Goal: Transaction & Acquisition: Purchase product/service

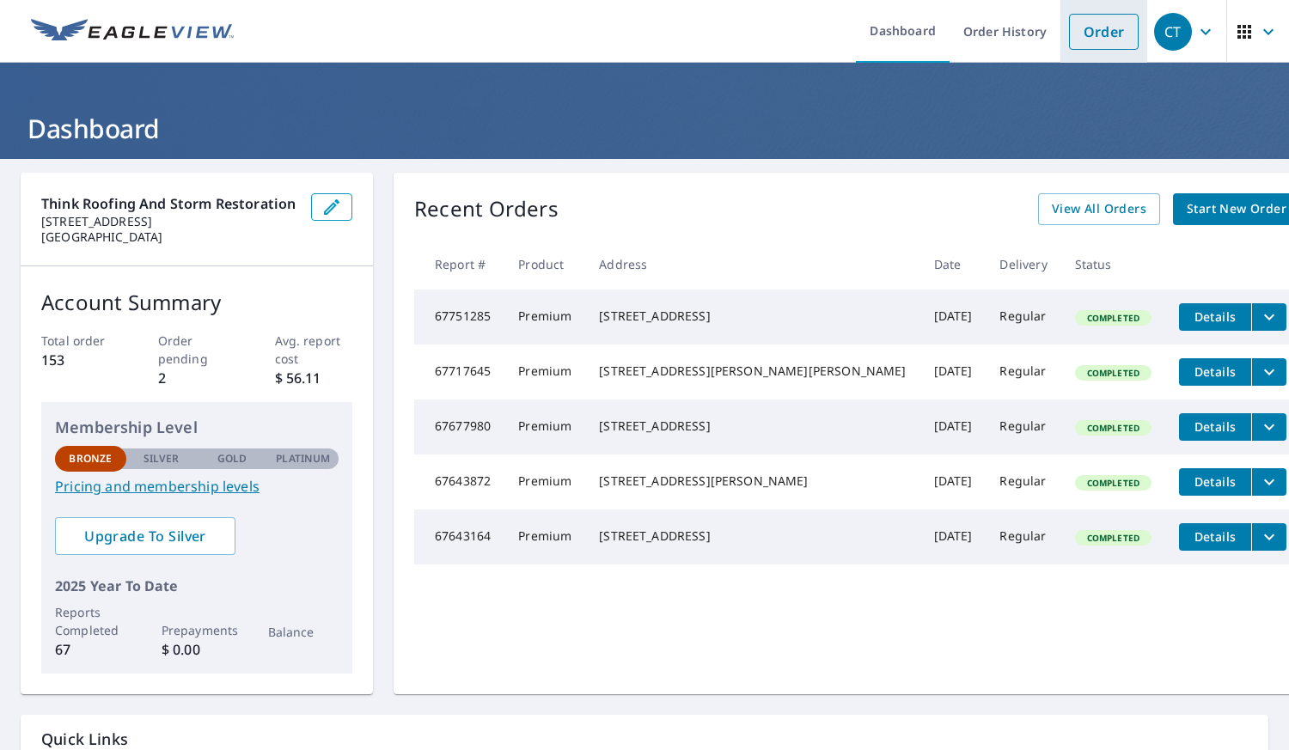
click at [1083, 26] on link "Order" at bounding box center [1104, 32] width 70 height 36
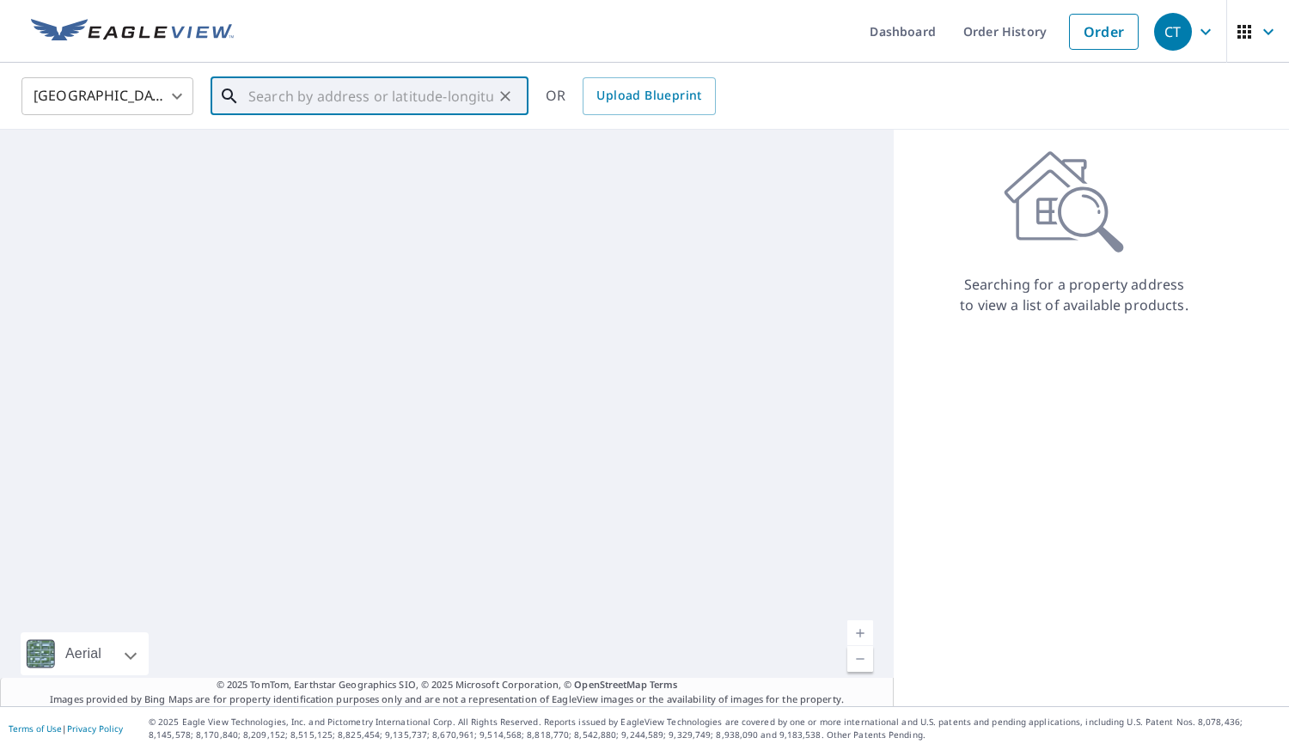
click at [377, 91] on input "text" at bounding box center [370, 96] width 245 height 48
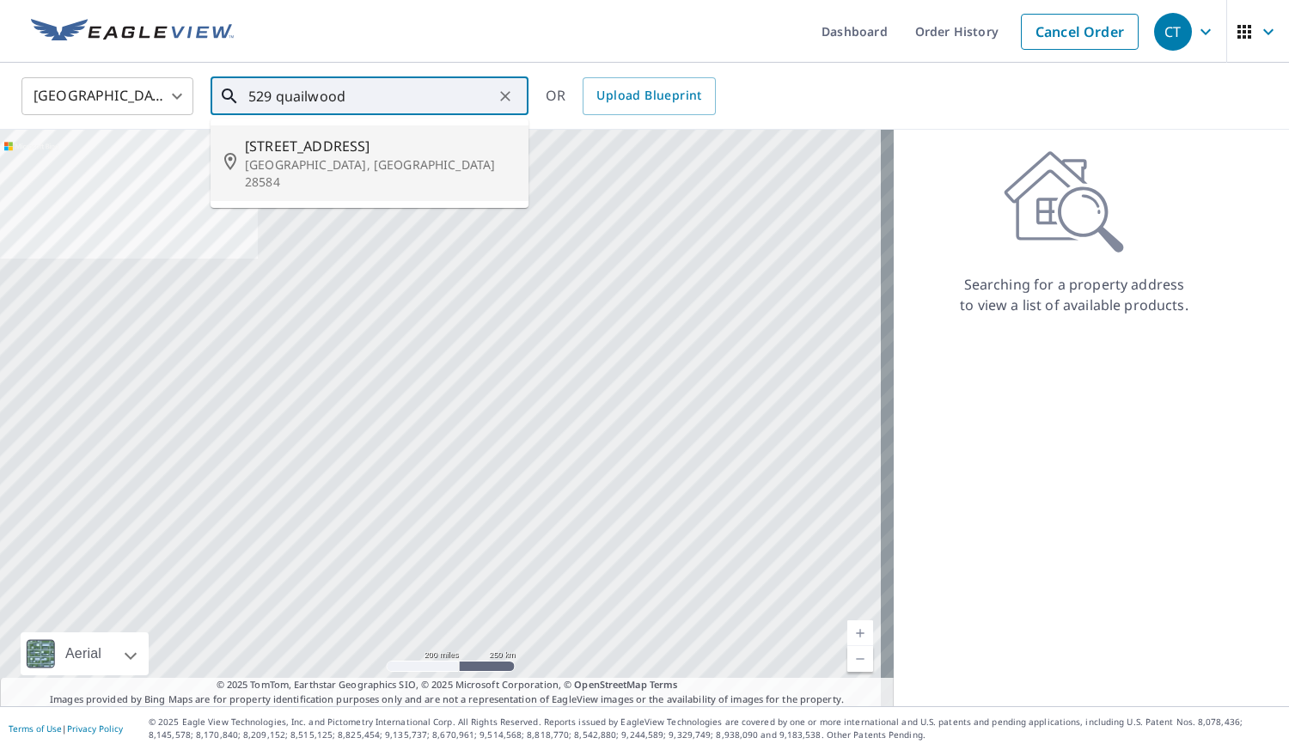
click at [357, 159] on p "[GEOGRAPHIC_DATA], [GEOGRAPHIC_DATA] 28584" at bounding box center [380, 173] width 270 height 34
type input "[STREET_ADDRESS]"
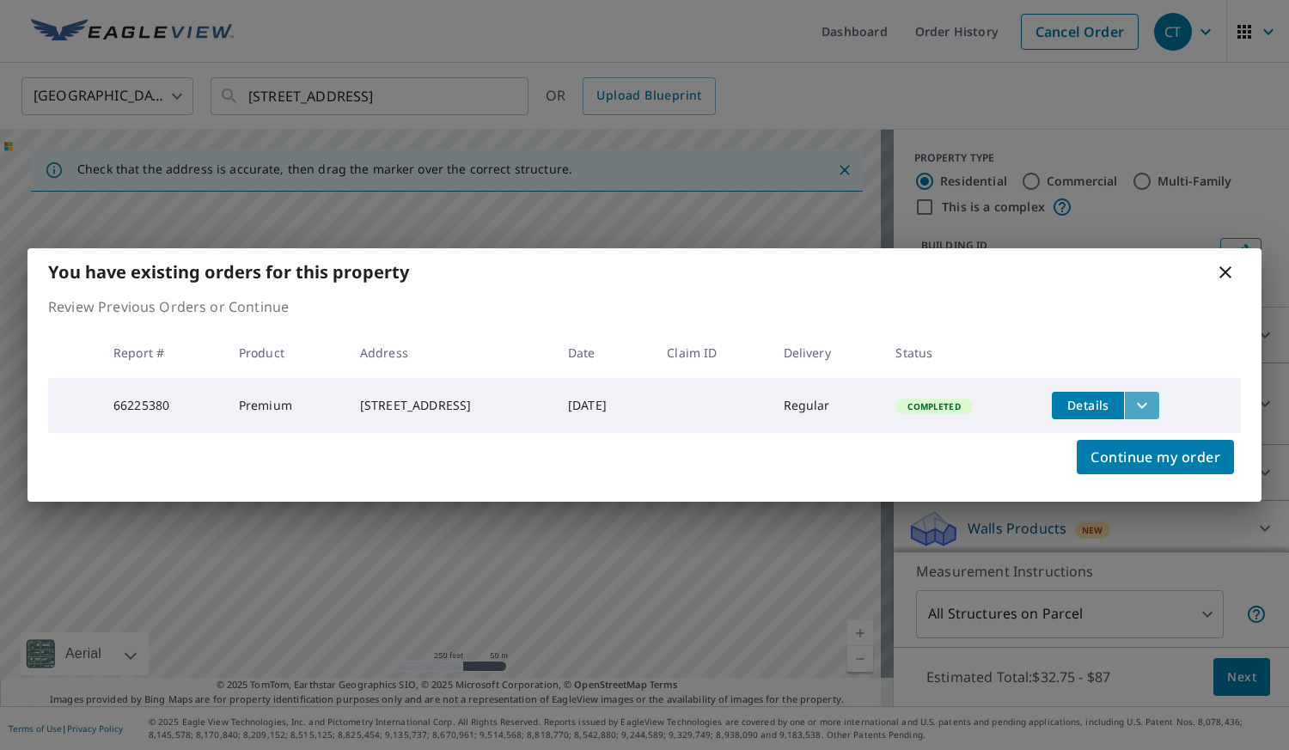
click at [1152, 398] on icon "filesDropdownBtn-66225380" at bounding box center [1142, 405] width 21 height 21
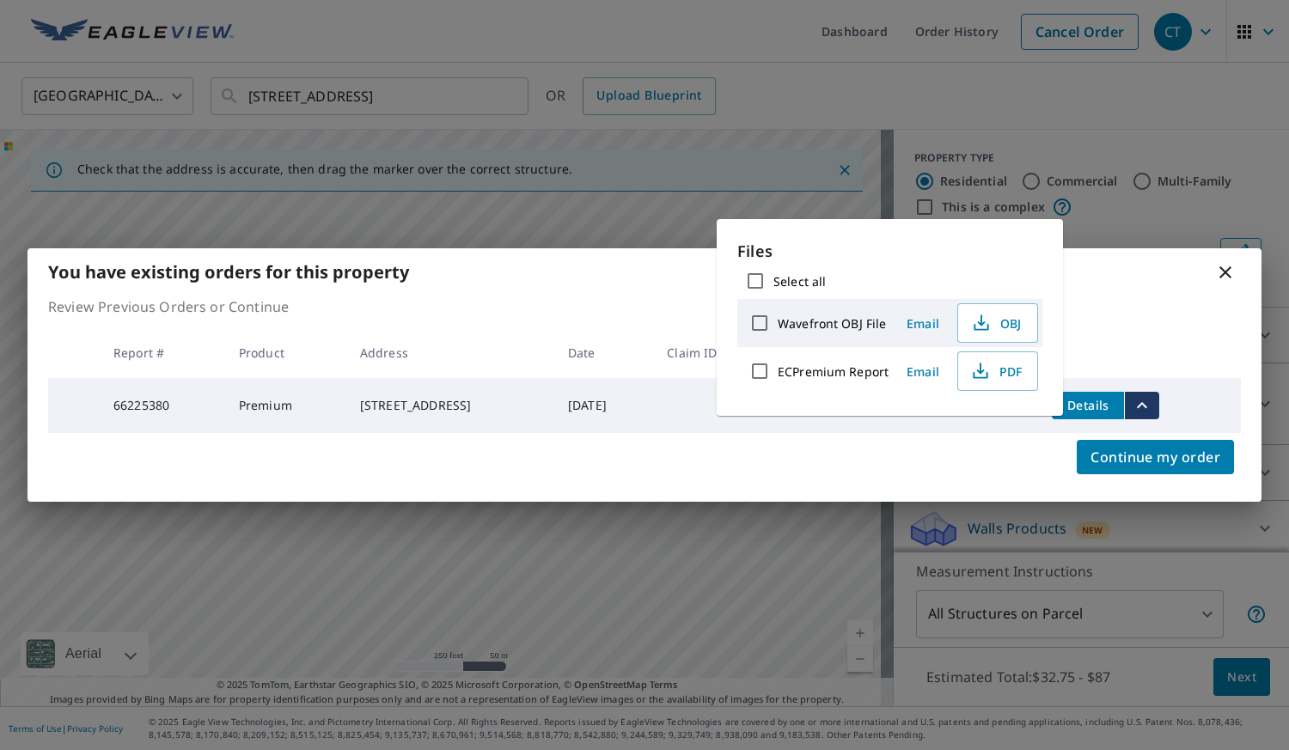
click at [1182, 285] on div "You have existing orders for this property" at bounding box center [644, 271] width 1234 height 47
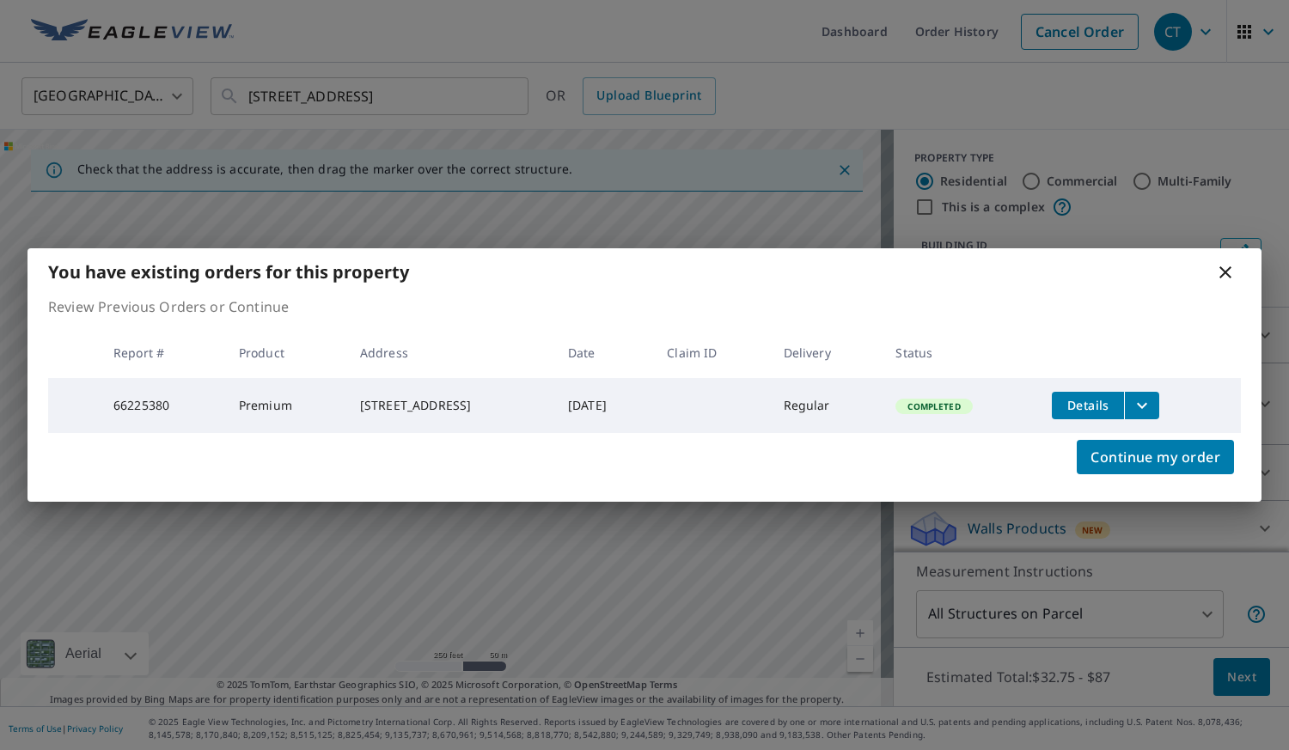
click at [1225, 266] on icon at bounding box center [1225, 272] width 21 height 21
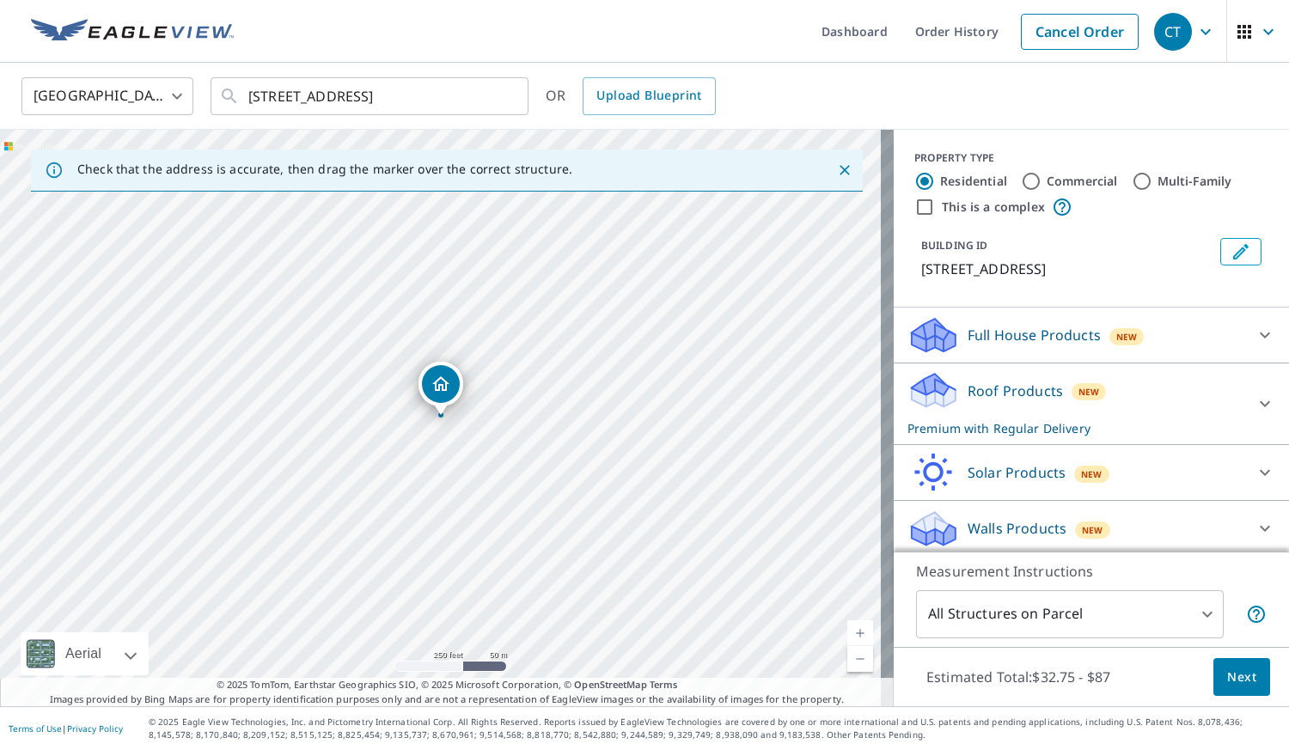
click at [847, 631] on link "Current Level 17, Zoom In" at bounding box center [860, 633] width 26 height 26
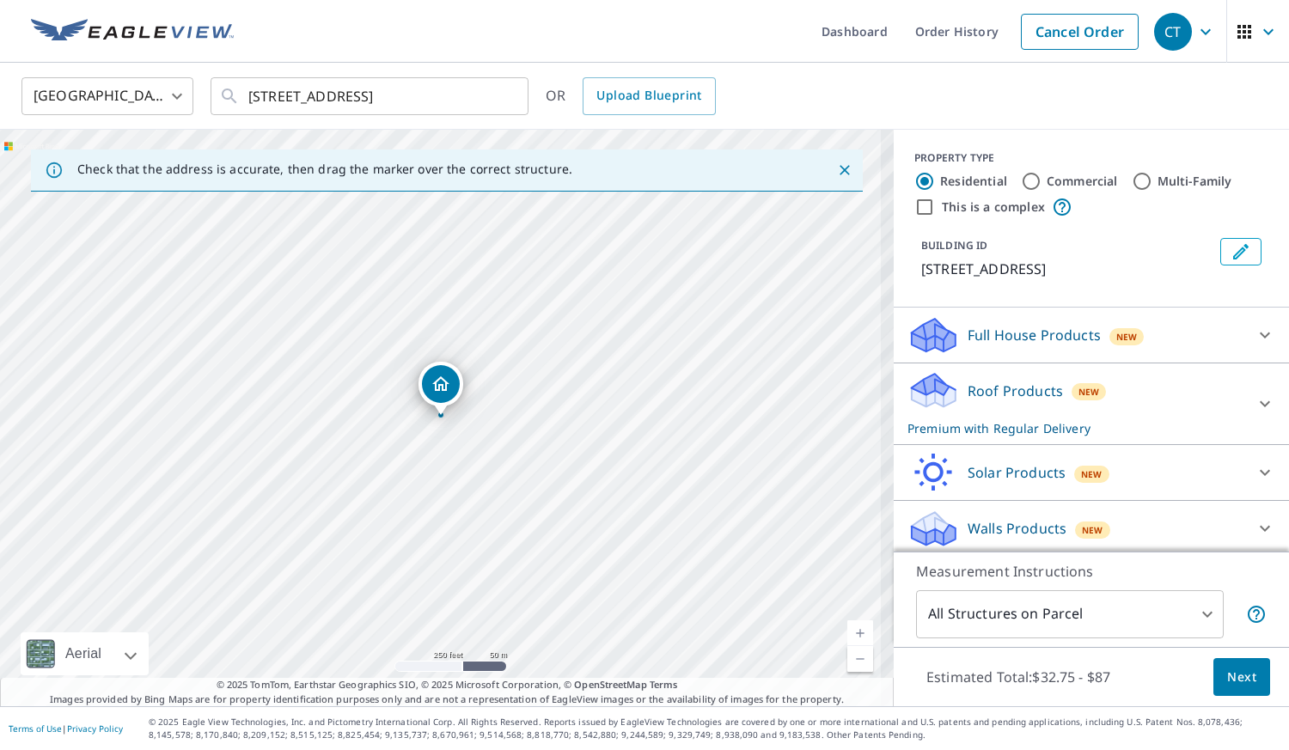
click at [847, 631] on link "Current Level 17, Zoom In" at bounding box center [860, 633] width 26 height 26
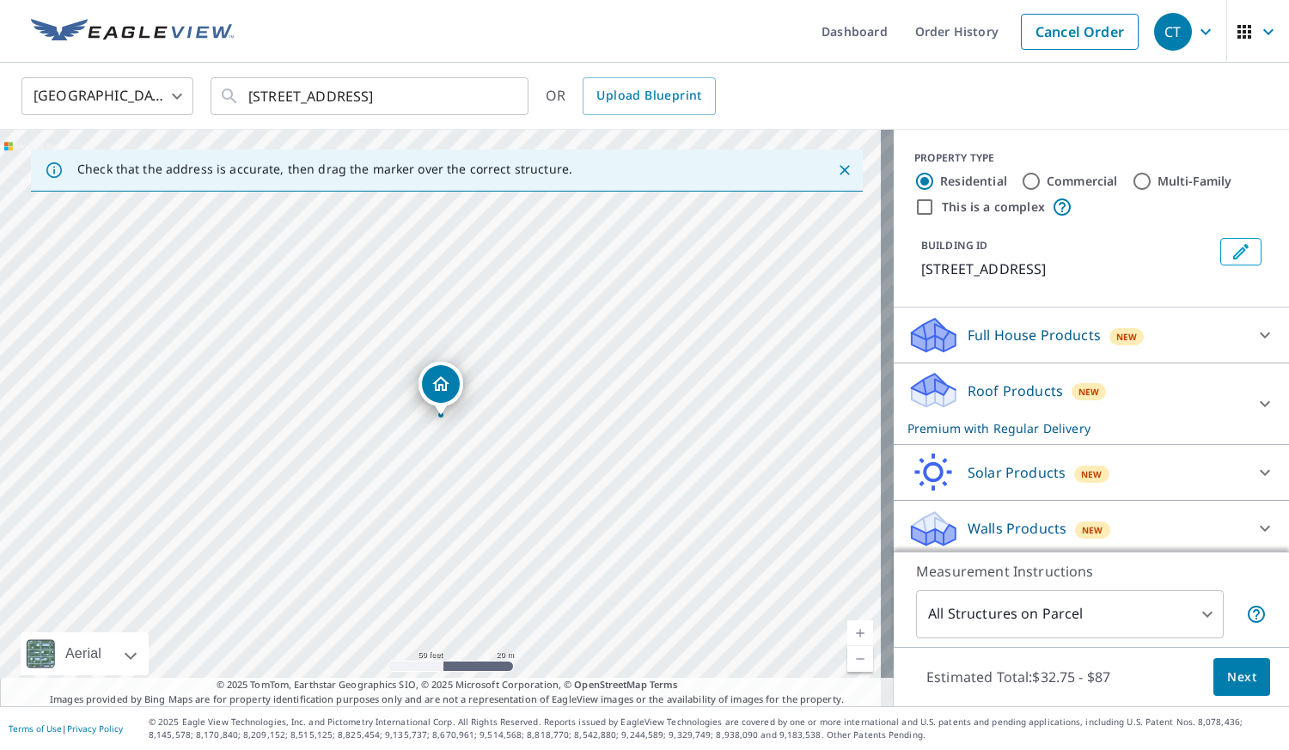
click at [847, 631] on link "Current Level 19, Zoom In" at bounding box center [860, 633] width 26 height 26
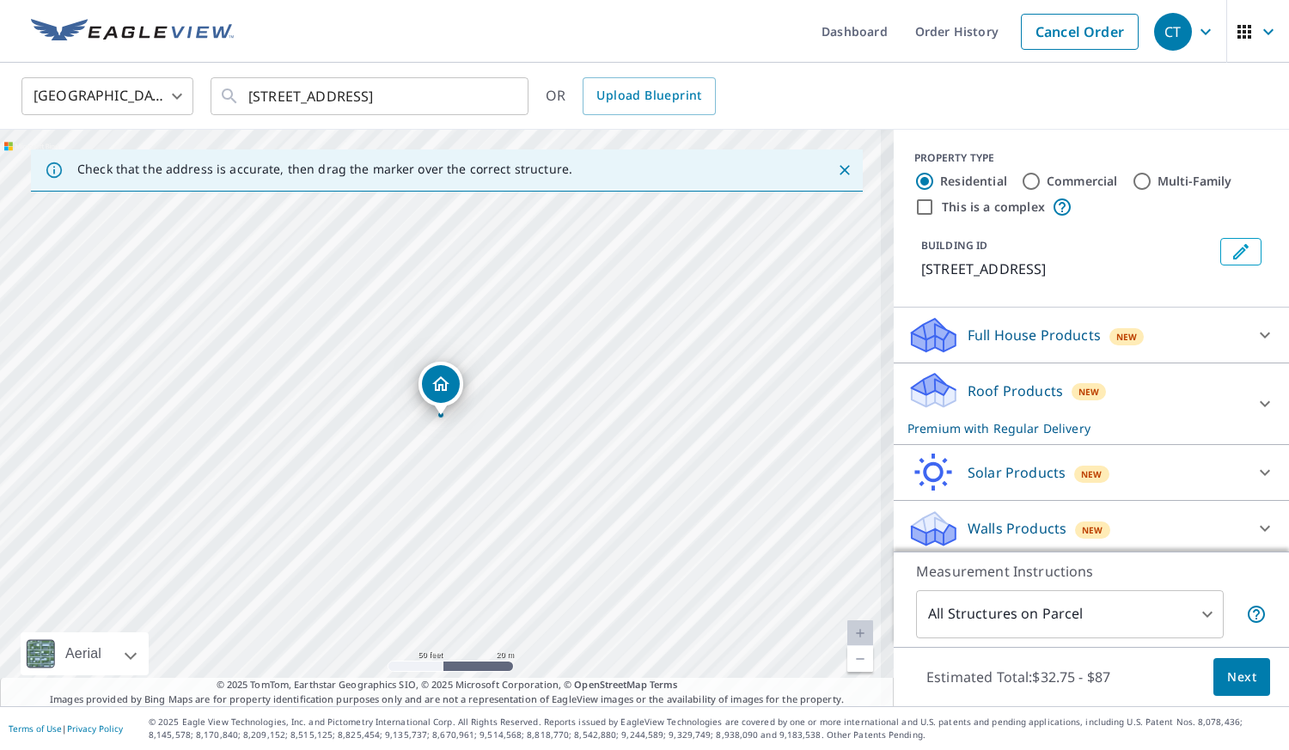
click at [847, 631] on link "Current Level 19, Zoom In Disabled" at bounding box center [860, 633] width 26 height 26
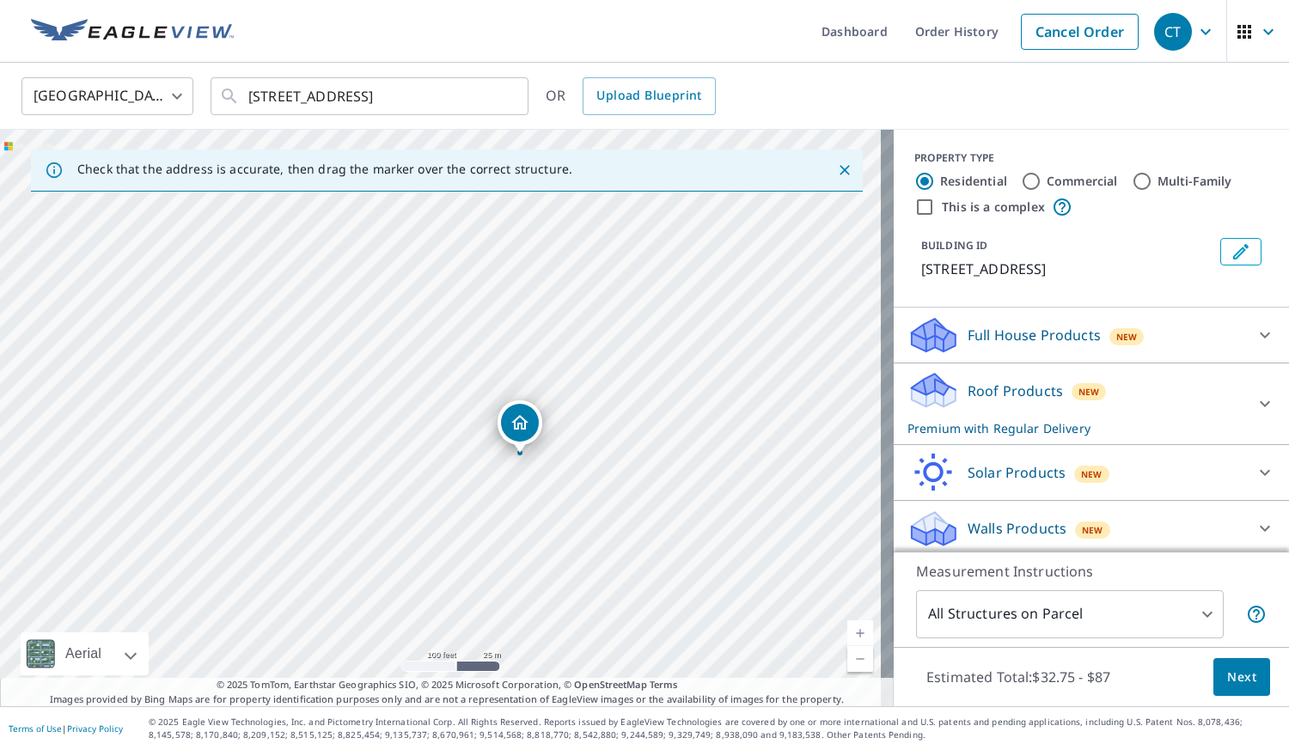
scroll to position [26, 0]
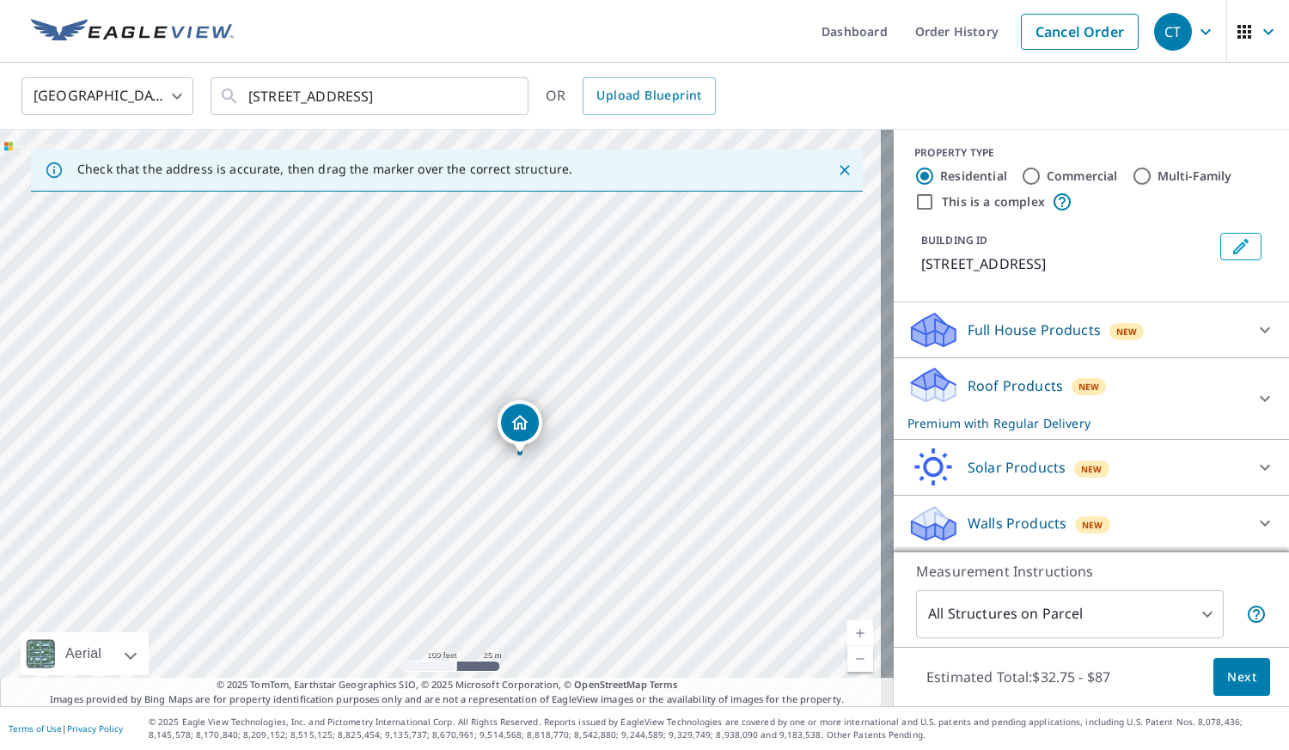
click at [1075, 514] on div "New" at bounding box center [1092, 523] width 35 height 21
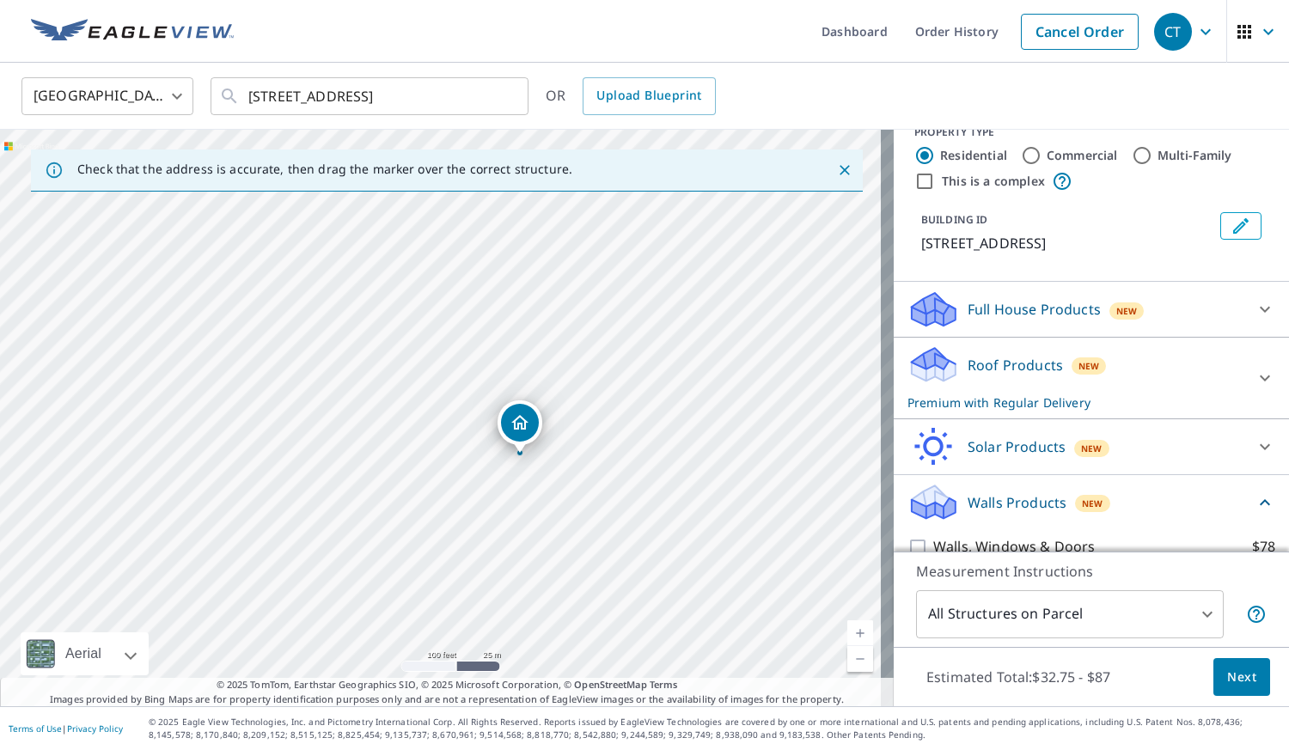
scroll to position [124, 0]
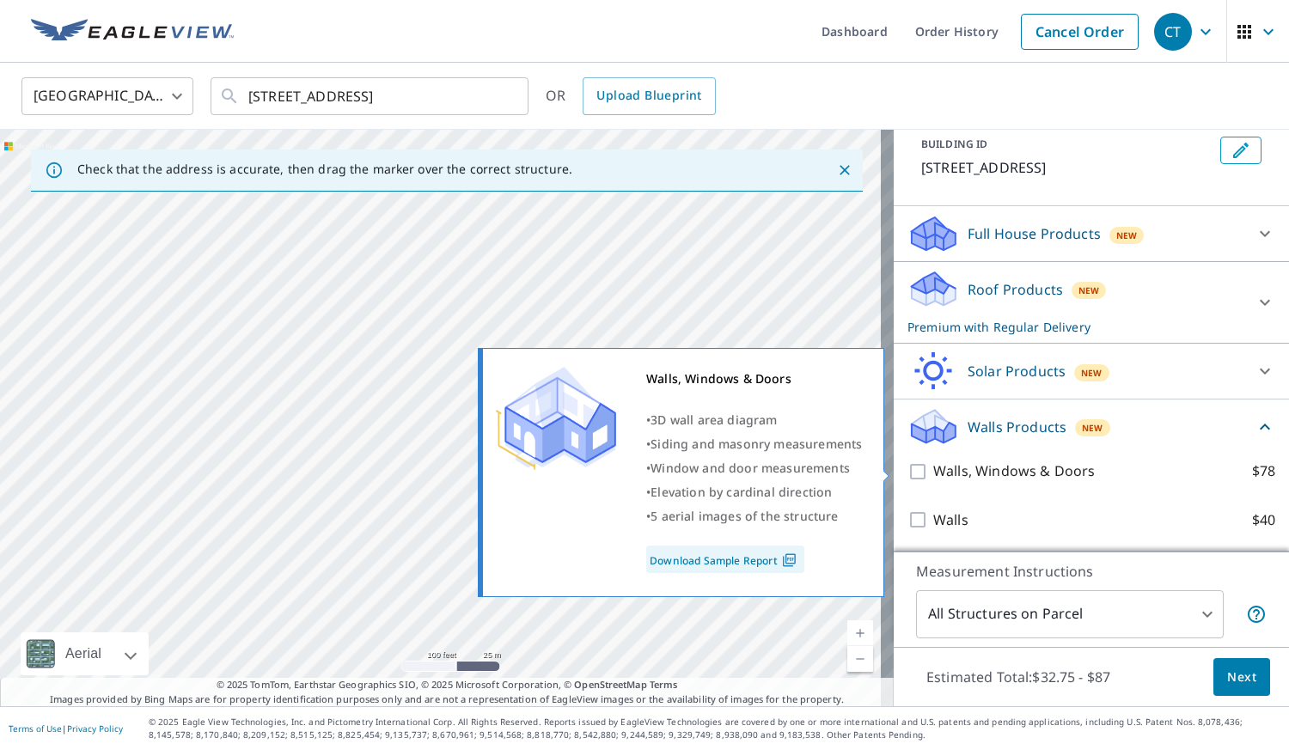
click at [913, 466] on input "Walls, Windows & Doors $78" at bounding box center [920, 471] width 26 height 21
checkbox input "true"
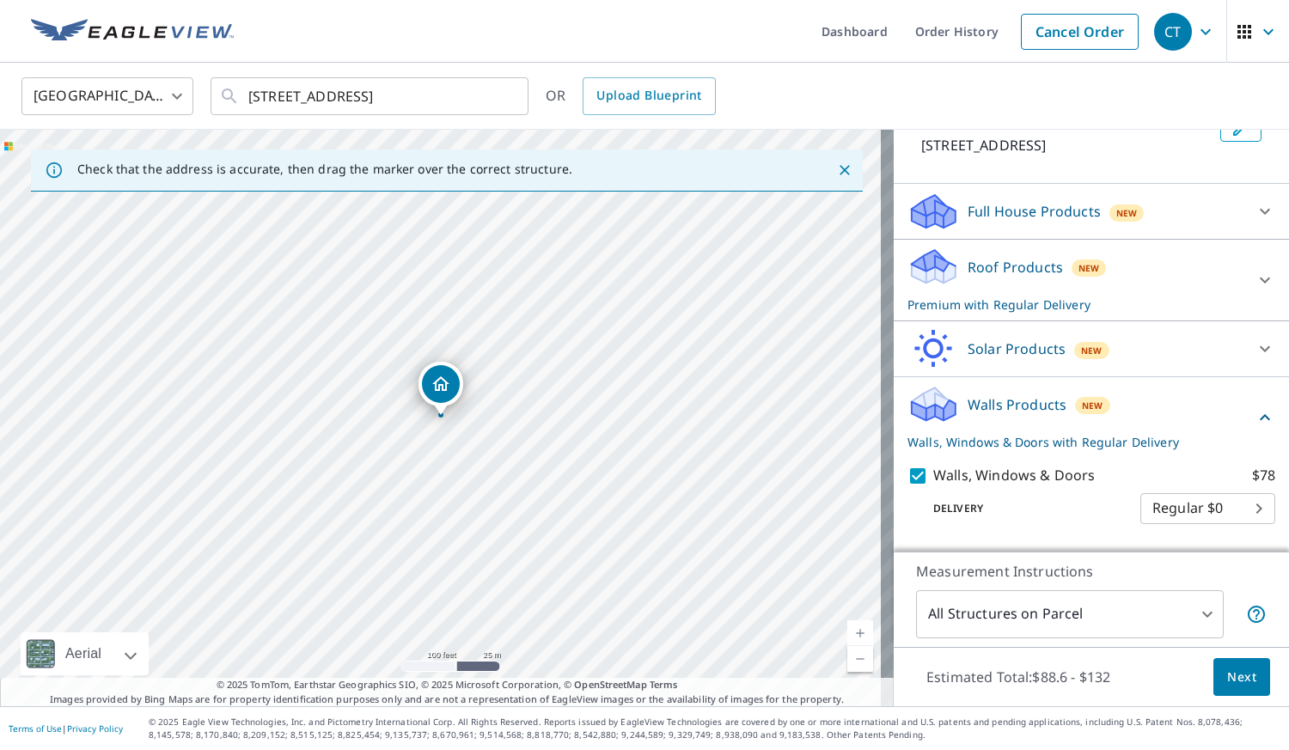
scroll to position [188, 0]
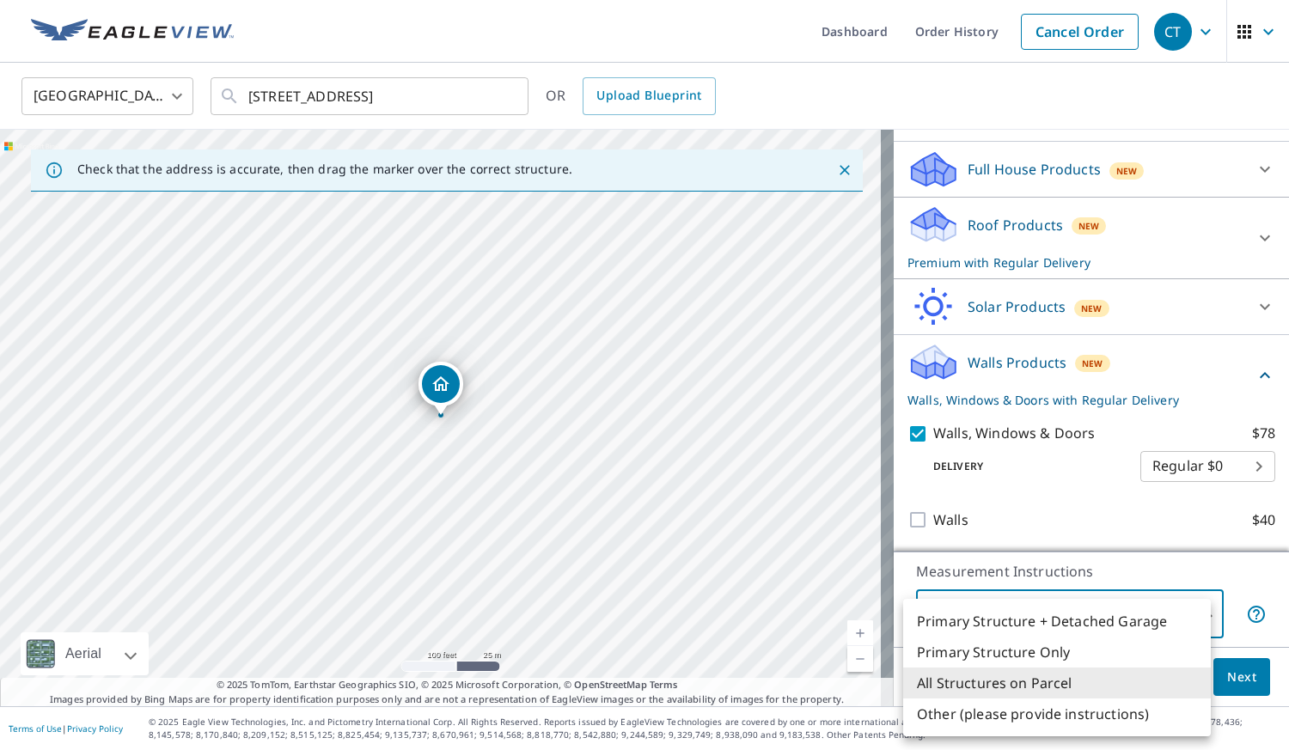
click at [1164, 607] on body "CT CT Dashboard Order History Cancel Order CT [GEOGRAPHIC_DATA] [GEOGRAPHIC_DAT…" at bounding box center [644, 375] width 1289 height 750
click at [1134, 650] on li "Primary Structure Only" at bounding box center [1057, 652] width 308 height 31
type input "2"
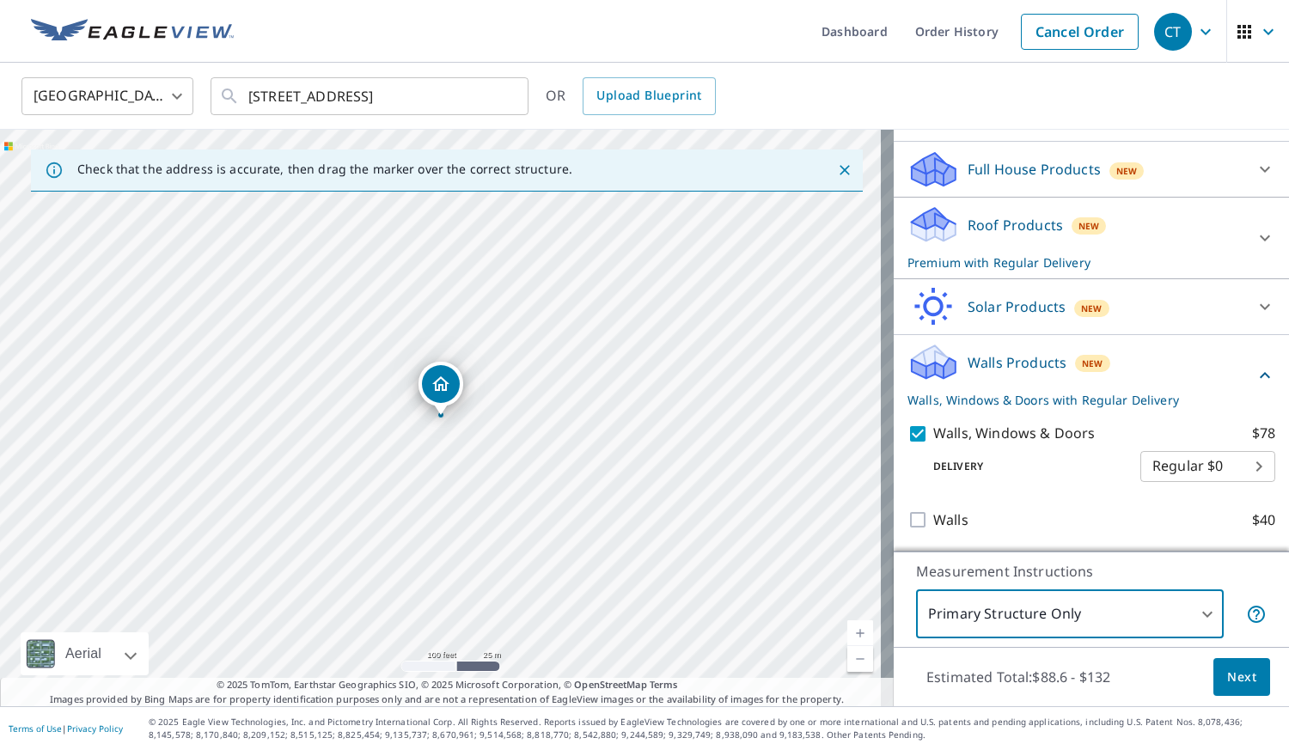
click at [1250, 690] on button "Next" at bounding box center [1241, 677] width 57 height 39
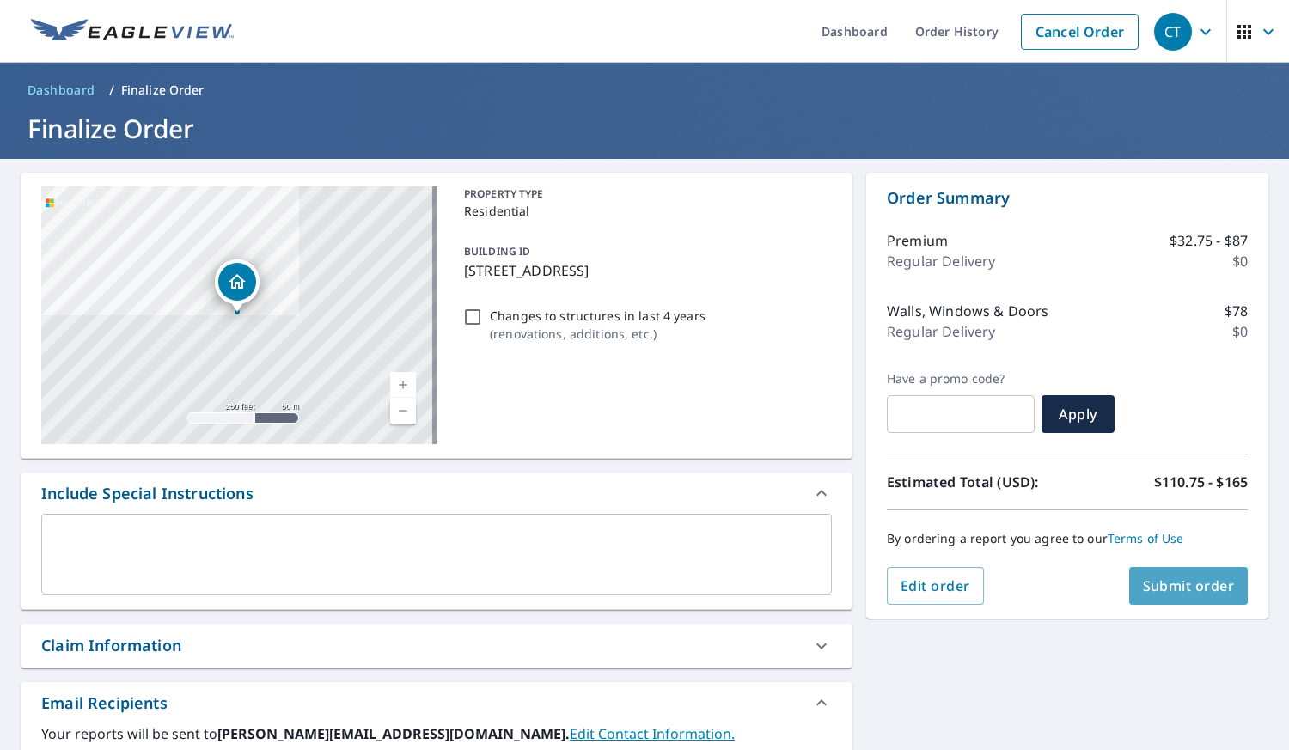
click at [1161, 569] on button "Submit order" at bounding box center [1188, 586] width 119 height 38
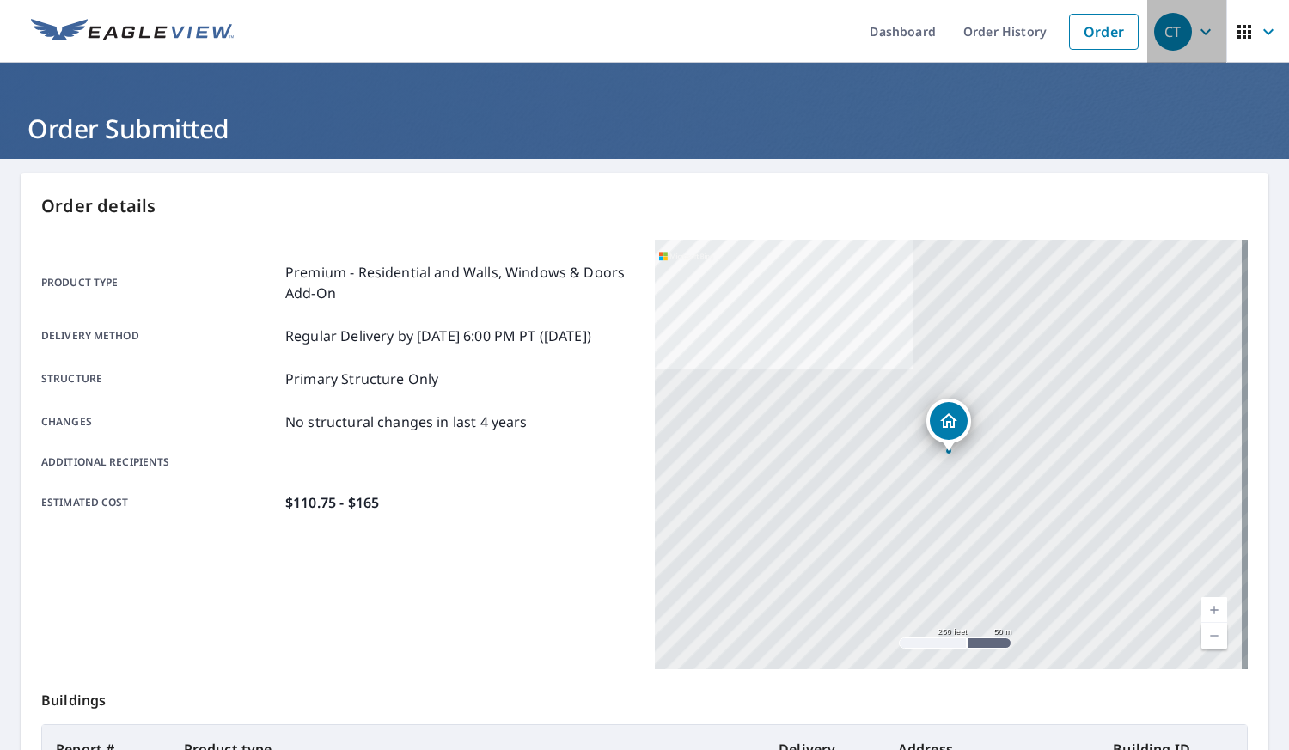
click at [1200, 40] on icon "button" at bounding box center [1205, 31] width 21 height 21
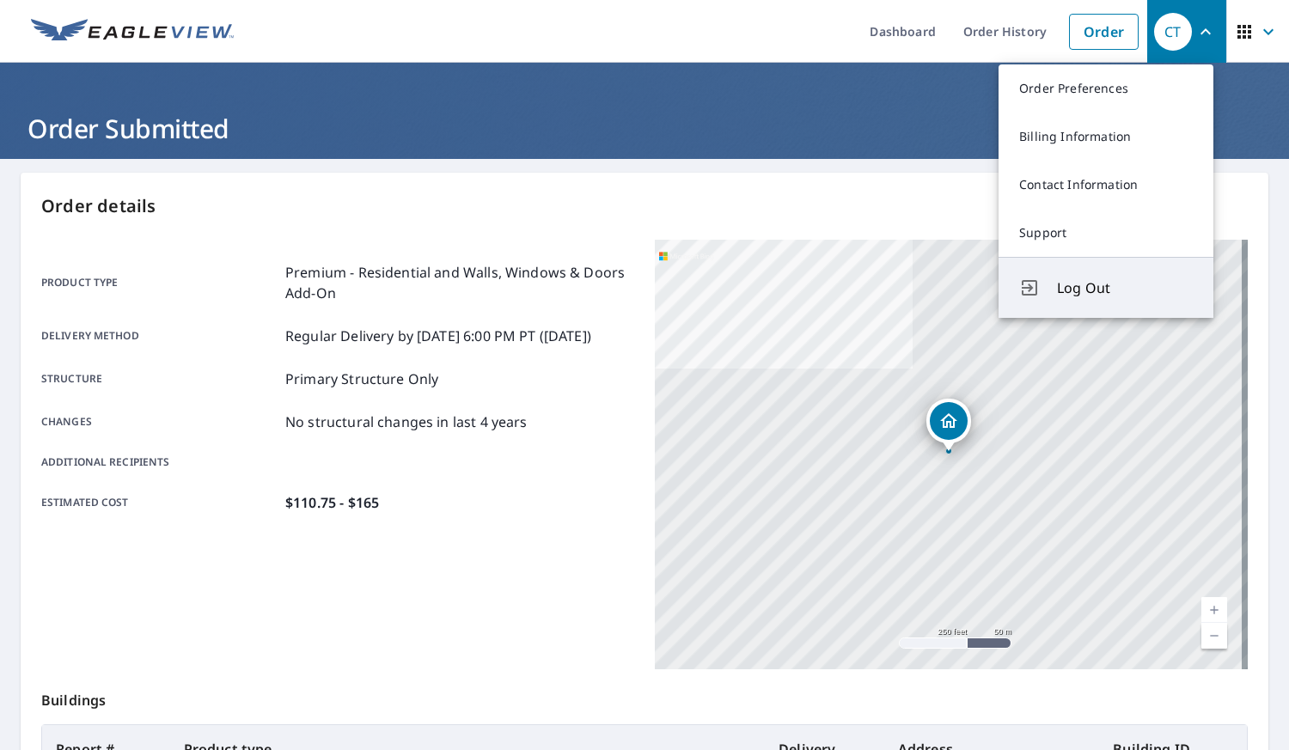
click at [1102, 301] on button "Log Out" at bounding box center [1106, 287] width 215 height 61
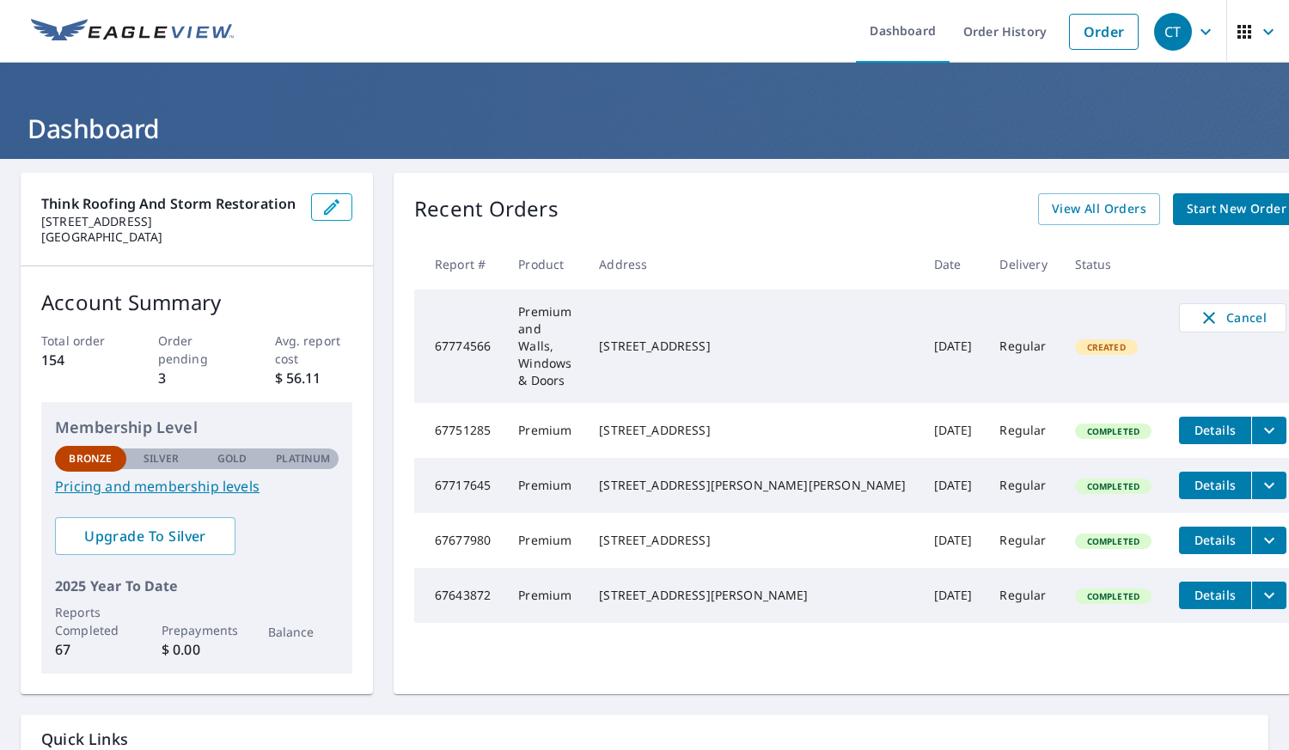
click at [1194, 204] on span "Start New Order" at bounding box center [1237, 209] width 100 height 21
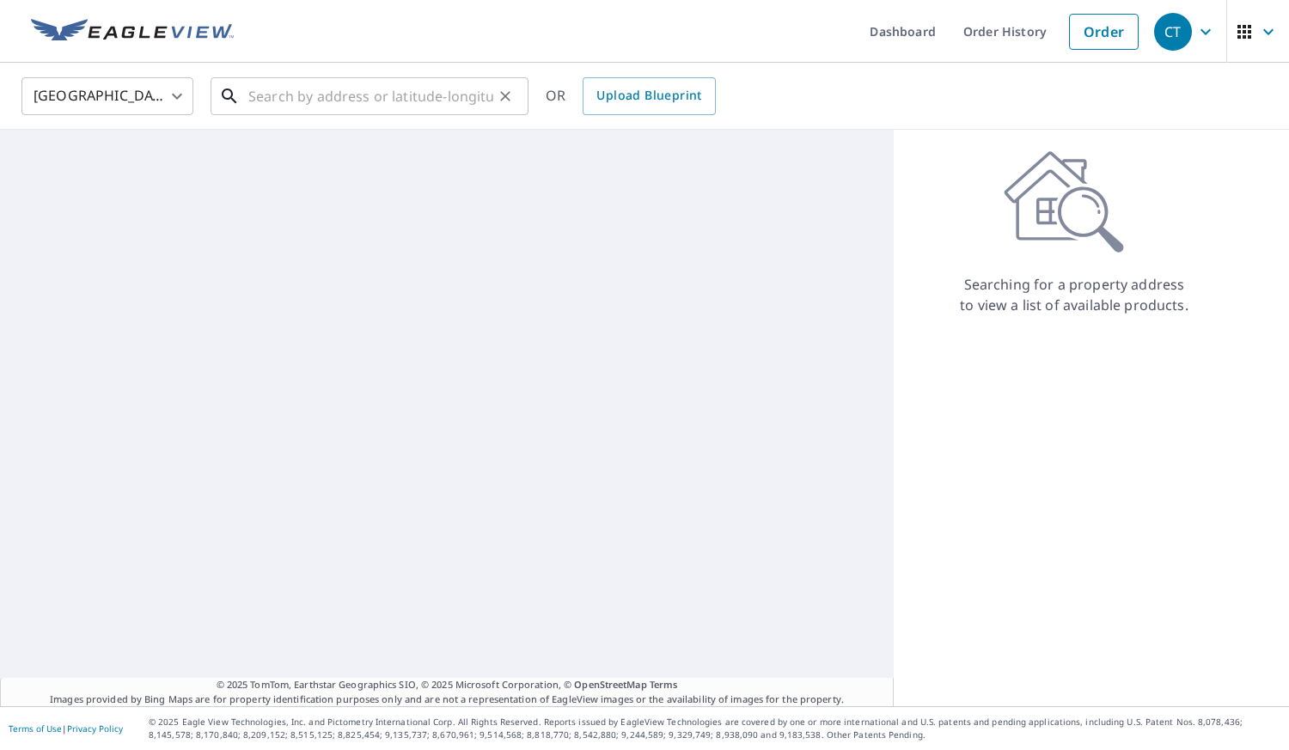
click at [458, 93] on input "text" at bounding box center [370, 96] width 245 height 48
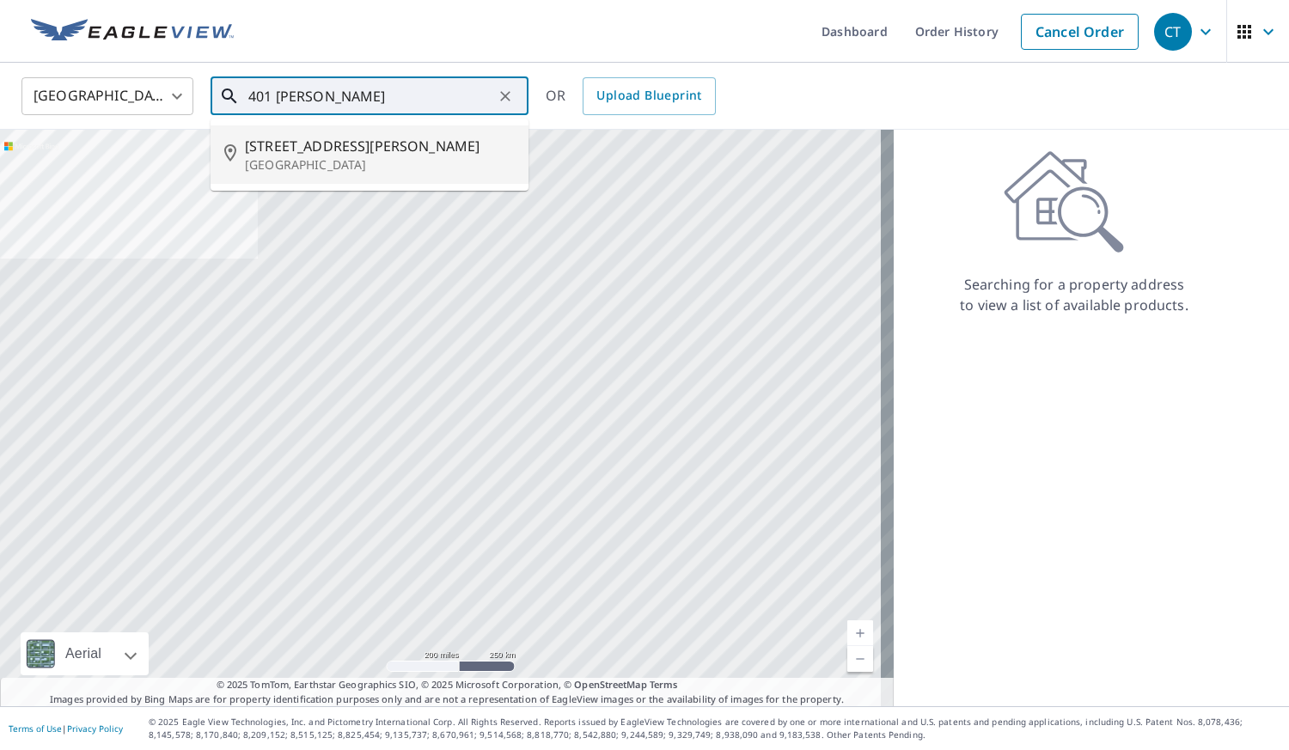
click at [339, 154] on span "401 Mellen Ct" at bounding box center [380, 146] width 270 height 21
type input "401 Mellen Ct New Bern, NC 28562"
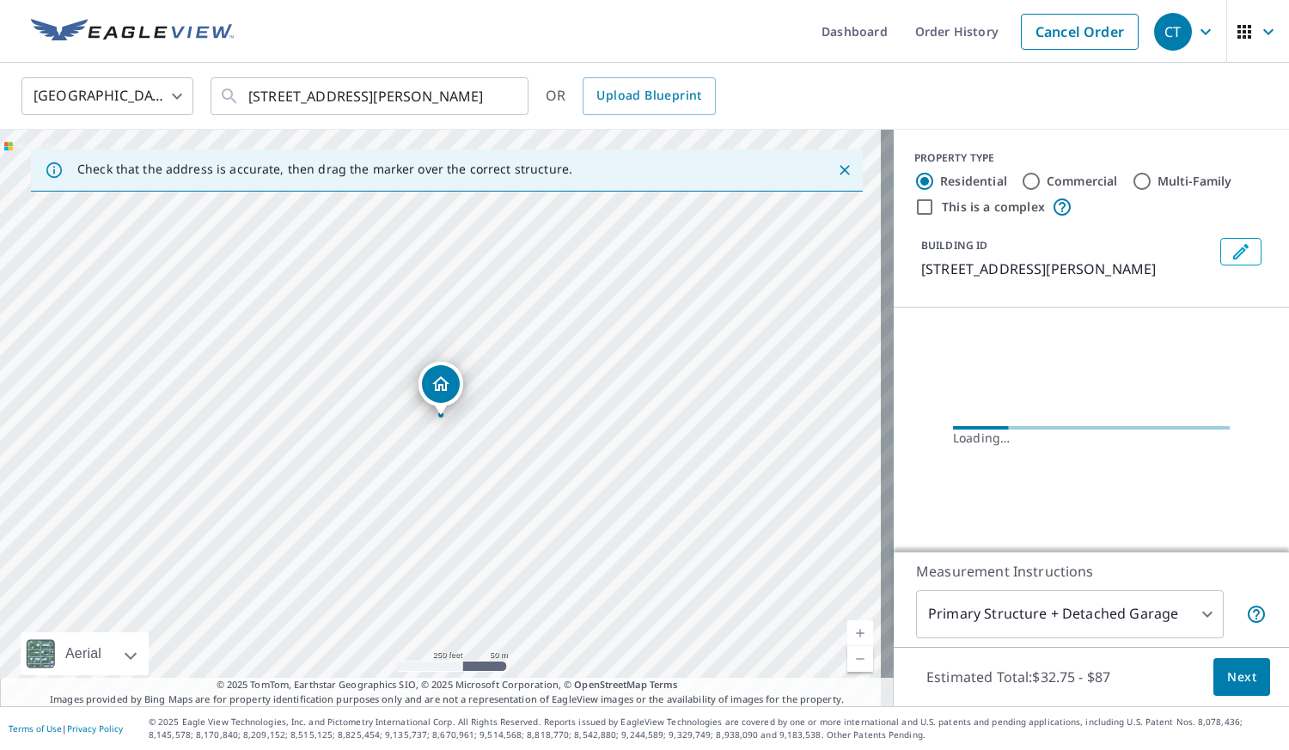
click at [847, 637] on link "Current Level 17, Zoom In" at bounding box center [860, 633] width 26 height 26
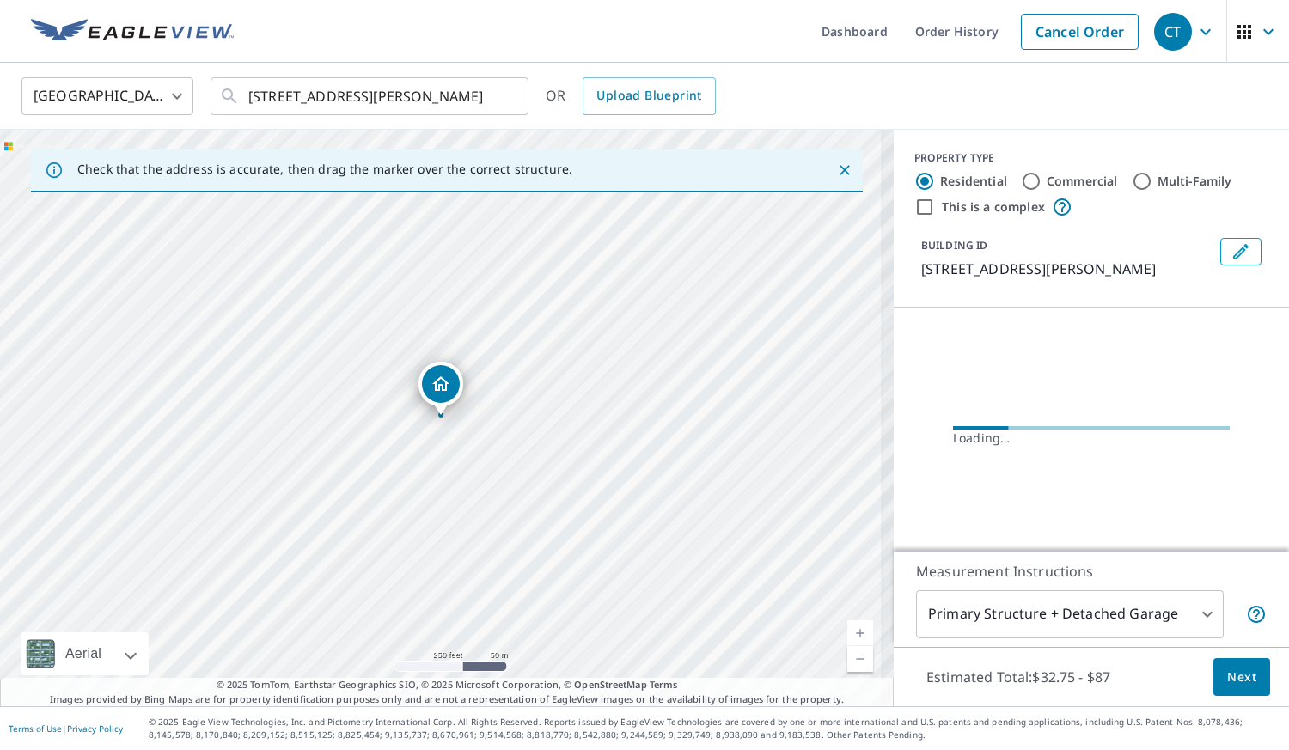
click at [847, 637] on link "Current Level 17, Zoom In" at bounding box center [860, 633] width 26 height 26
click at [847, 637] on link "Current Level 19, Zoom In" at bounding box center [860, 633] width 26 height 26
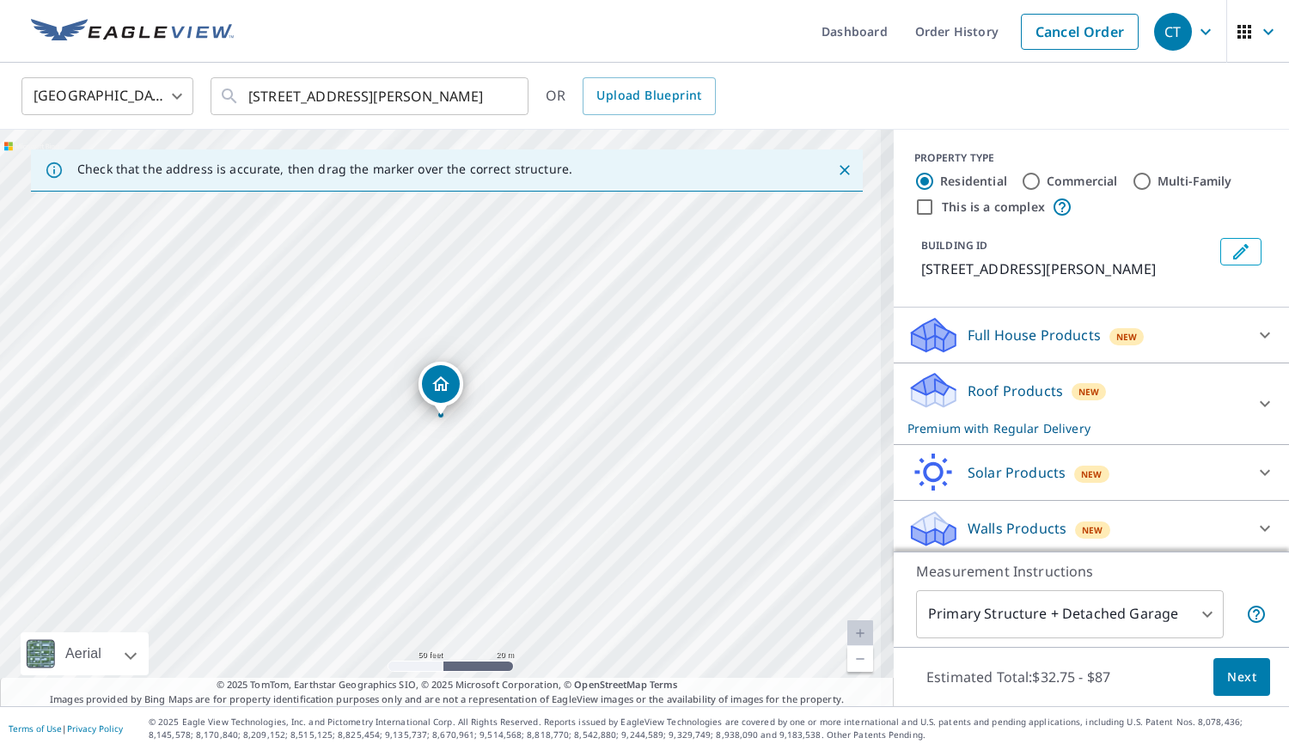
click at [847, 637] on link "Current Level 19, Zoom In Disabled" at bounding box center [860, 633] width 26 height 26
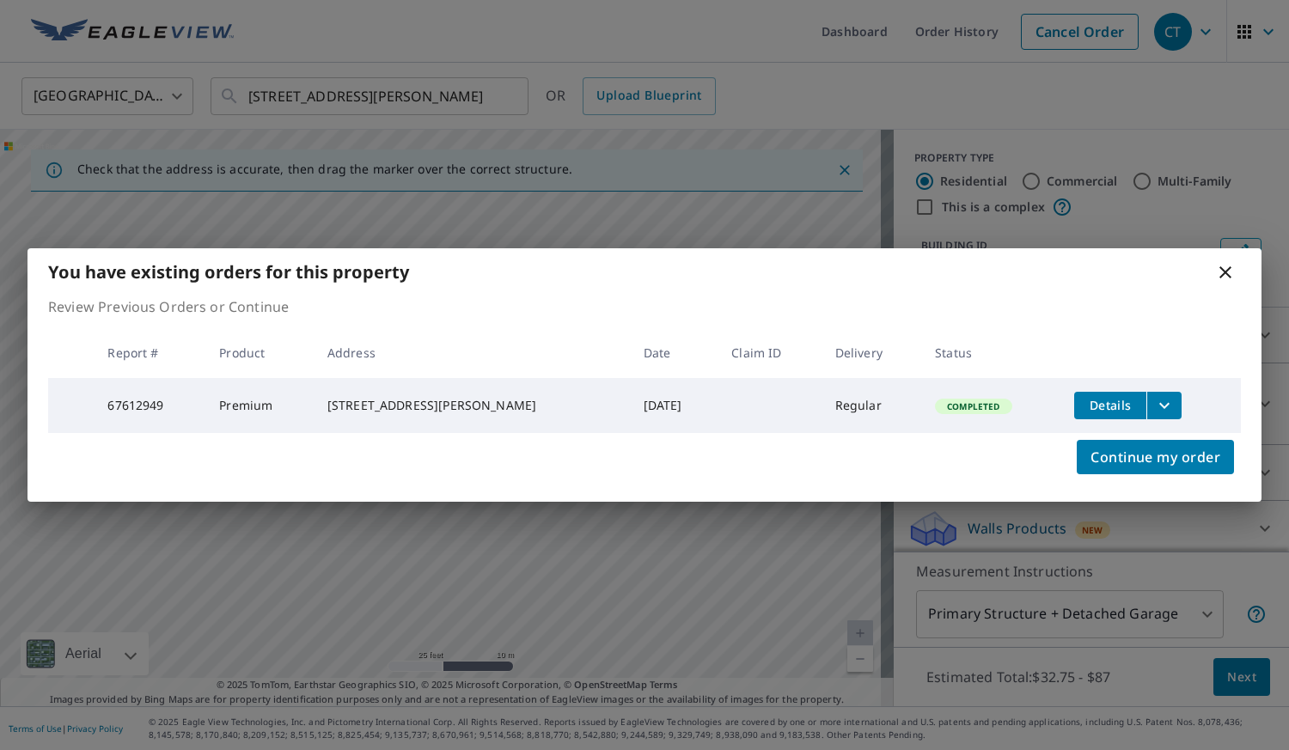
click at [1234, 262] on icon at bounding box center [1225, 272] width 21 height 21
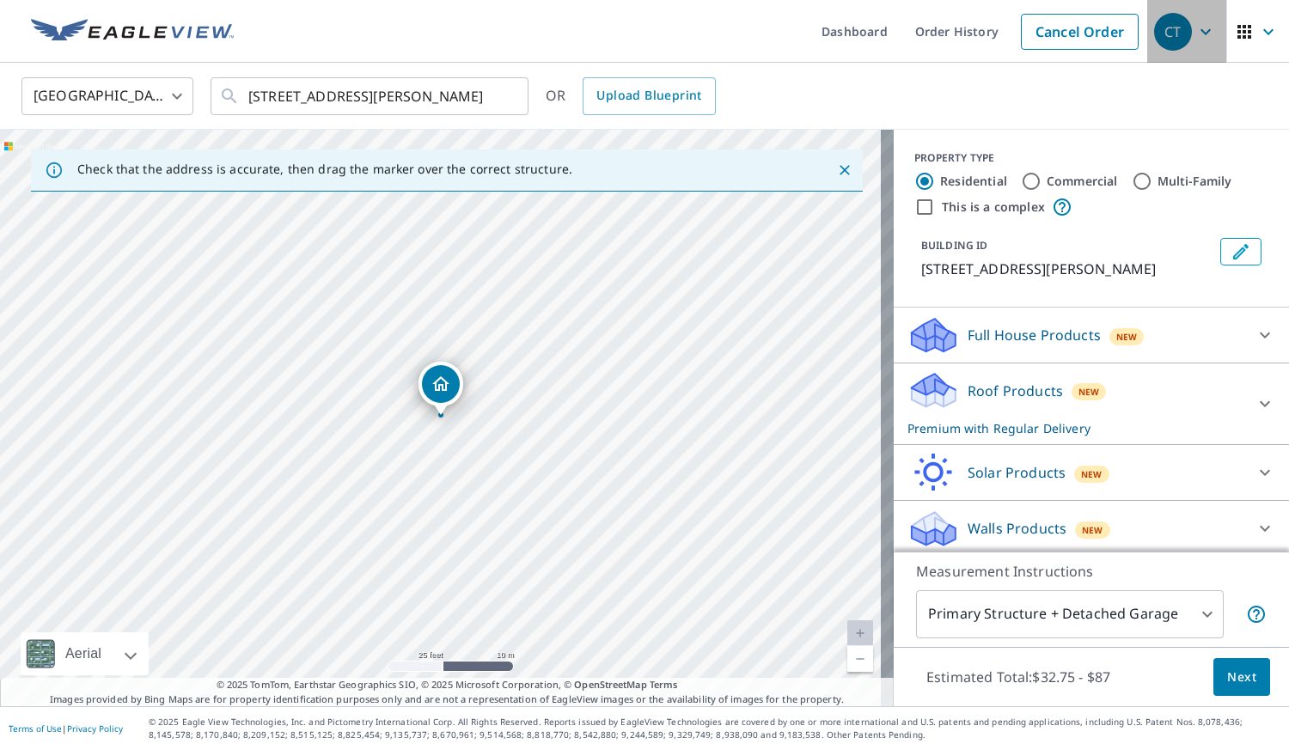
click at [1206, 42] on button "CT" at bounding box center [1186, 31] width 79 height 63
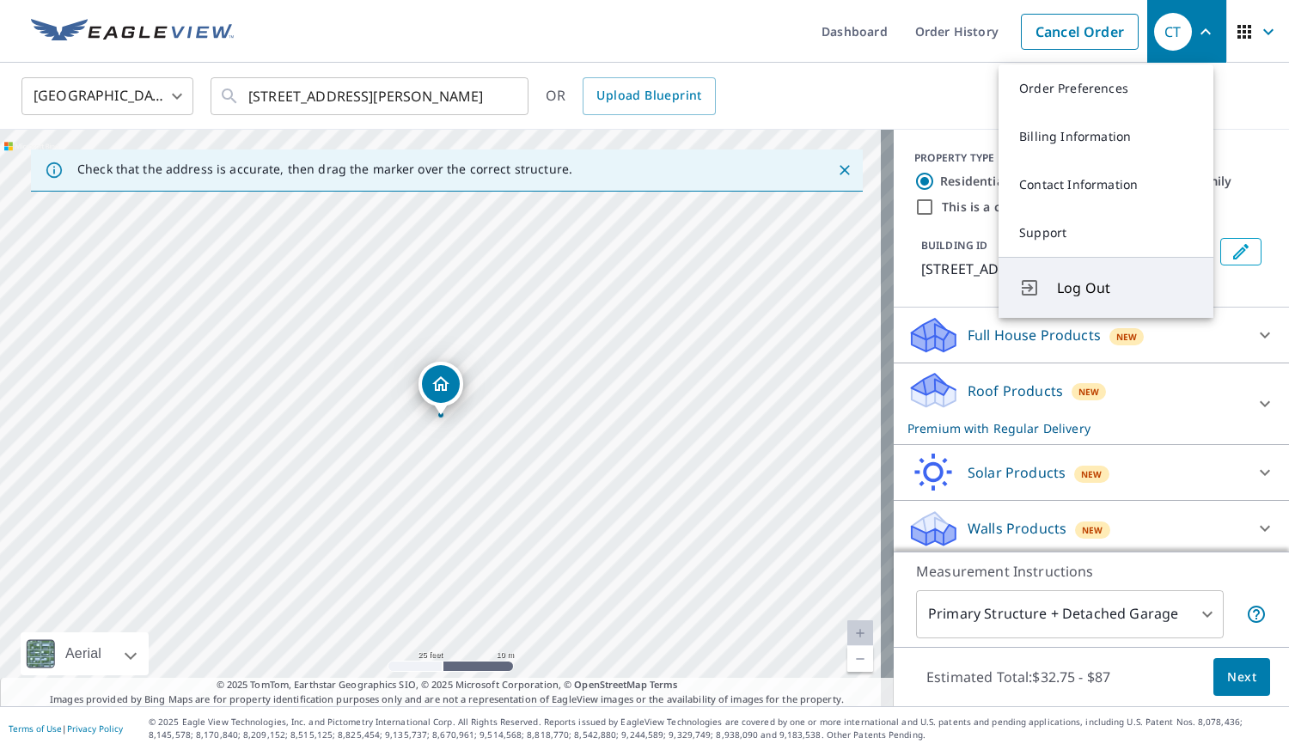
click at [1108, 305] on button "Log Out" at bounding box center [1106, 287] width 215 height 61
